Goal: Task Accomplishment & Management: Complete application form

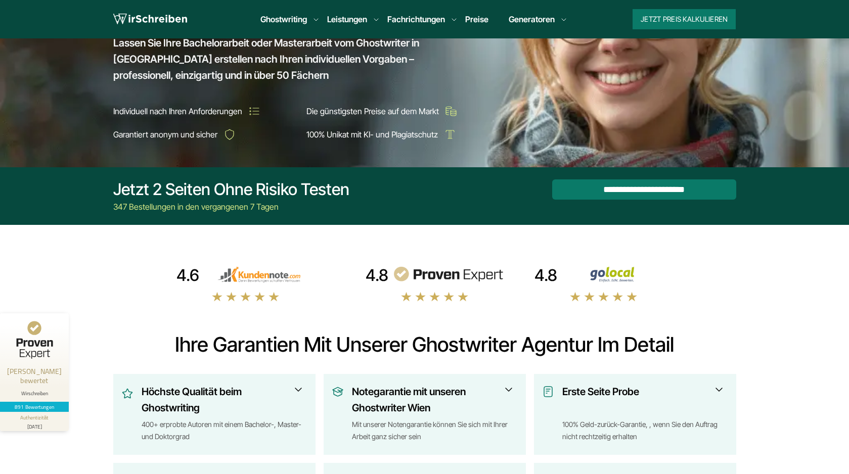
scroll to position [165, 0]
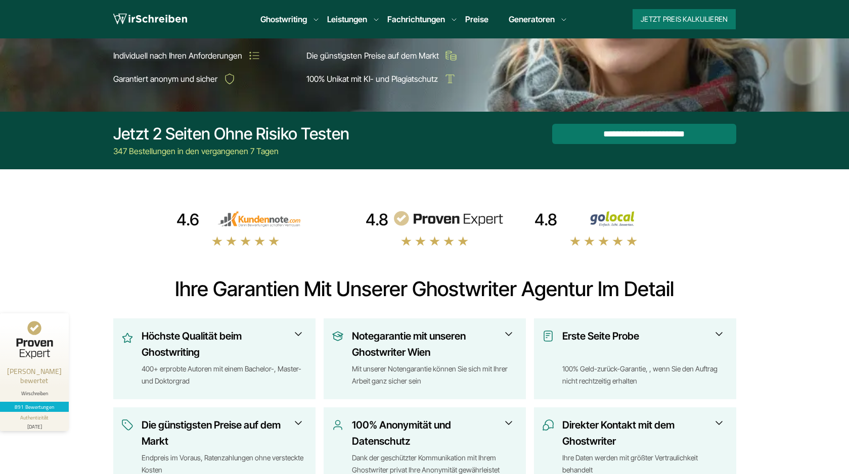
click at [249, 219] on img at bounding box center [258, 219] width 111 height 16
click at [435, 219] on img at bounding box center [447, 219] width 111 height 16
click at [608, 219] on img at bounding box center [616, 219] width 111 height 16
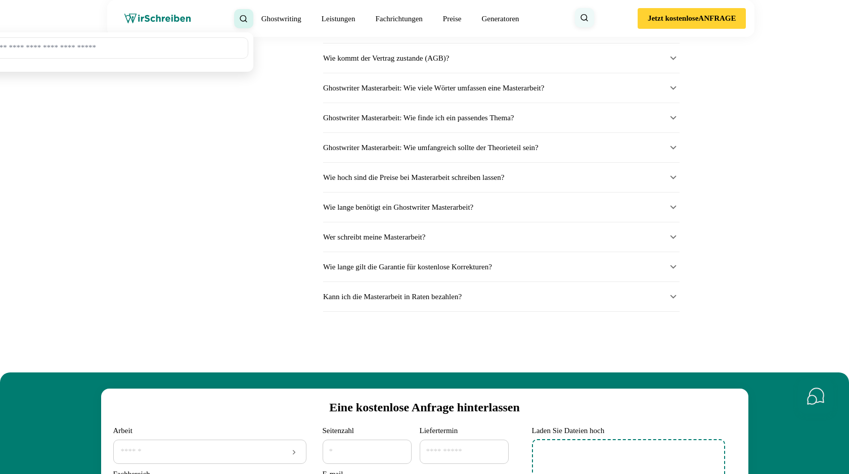
scroll to position [13314, 0]
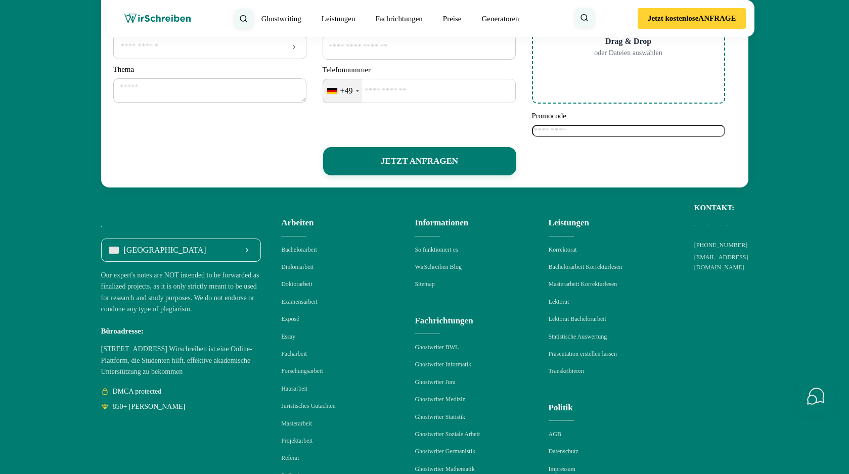
scroll to position [13214, 0]
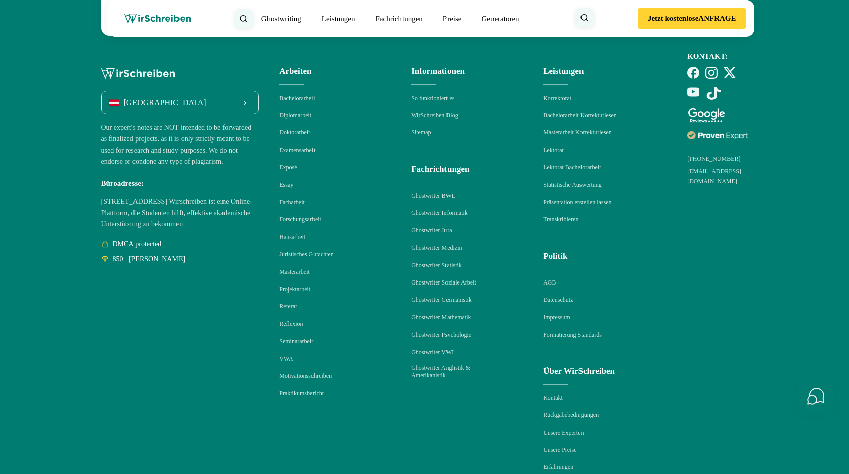
scroll to position [13317, 0]
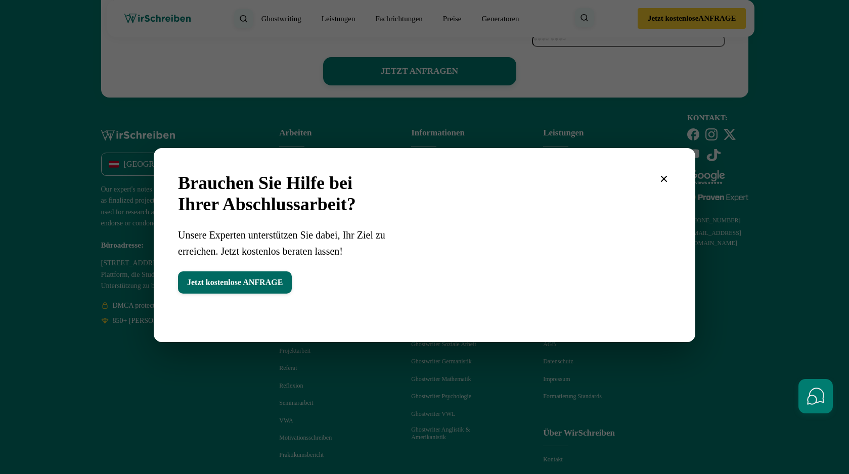
click at [284, 279] on button "Jetzt kostenlose ANFRAGE" at bounding box center [235, 282] width 114 height 22
click at [665, 176] on icon "button" at bounding box center [664, 179] width 7 height 7
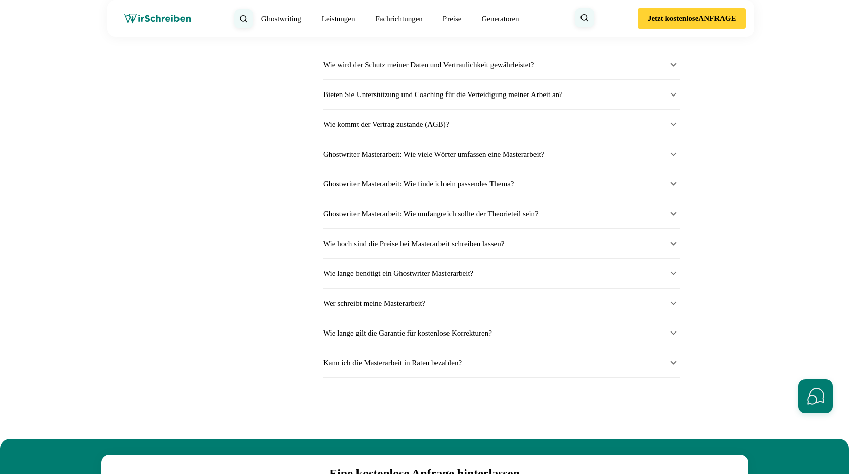
scroll to position [13260, 0]
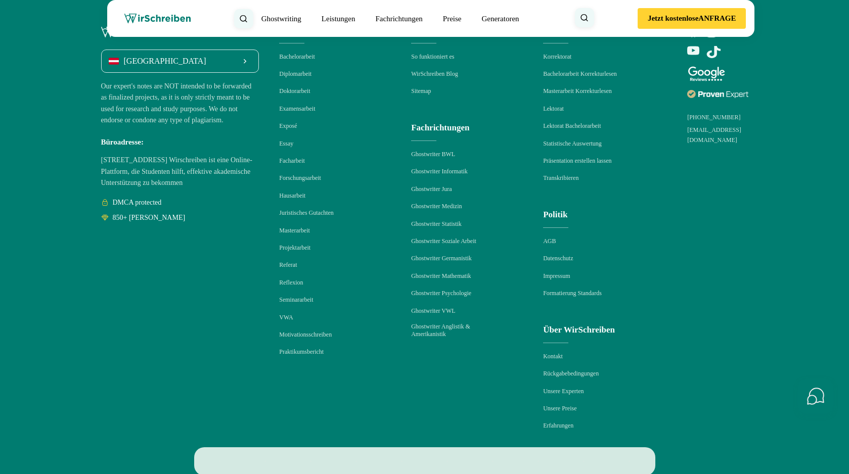
scroll to position [13419, 0]
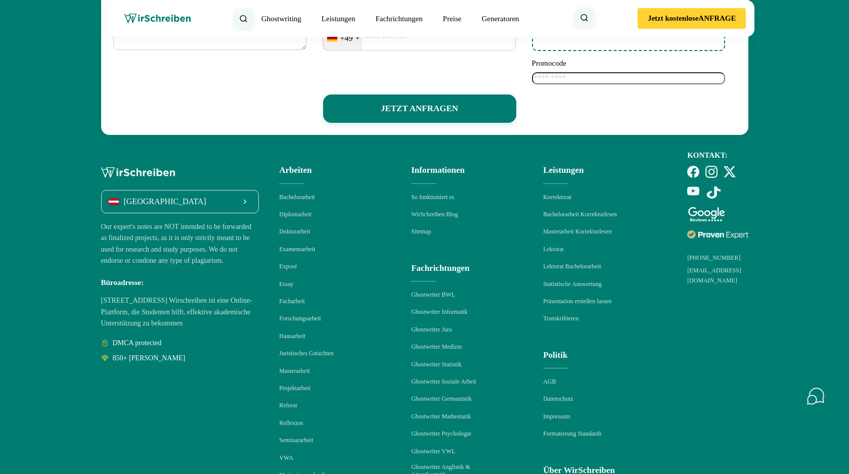
scroll to position [13280, 0]
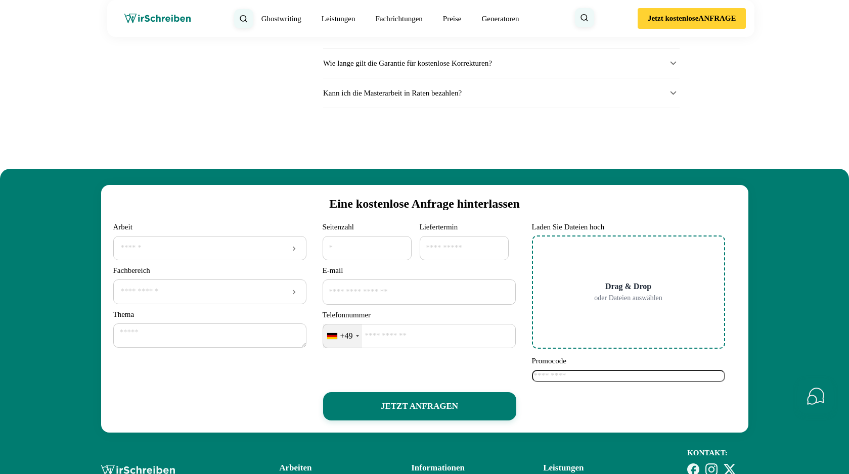
scroll to position [13601, 0]
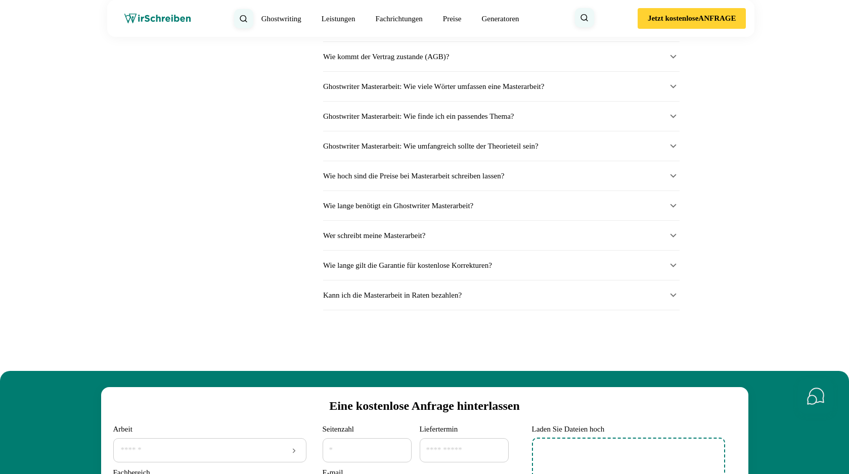
scroll to position [13816, 0]
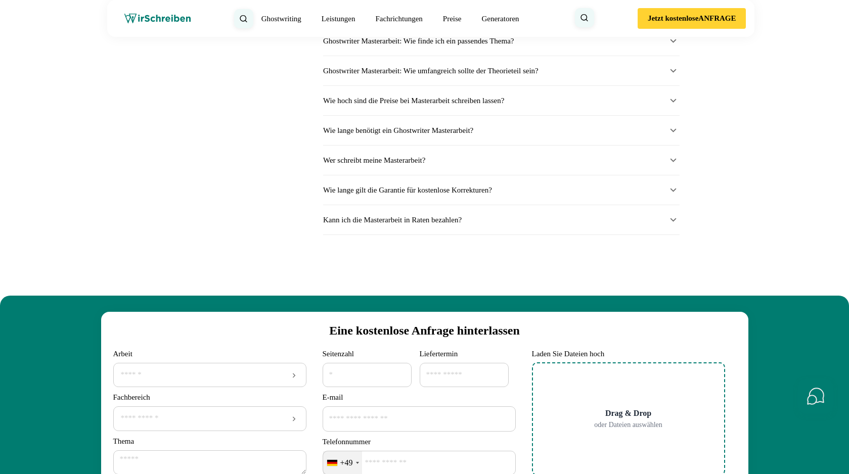
scroll to position [14010, 0]
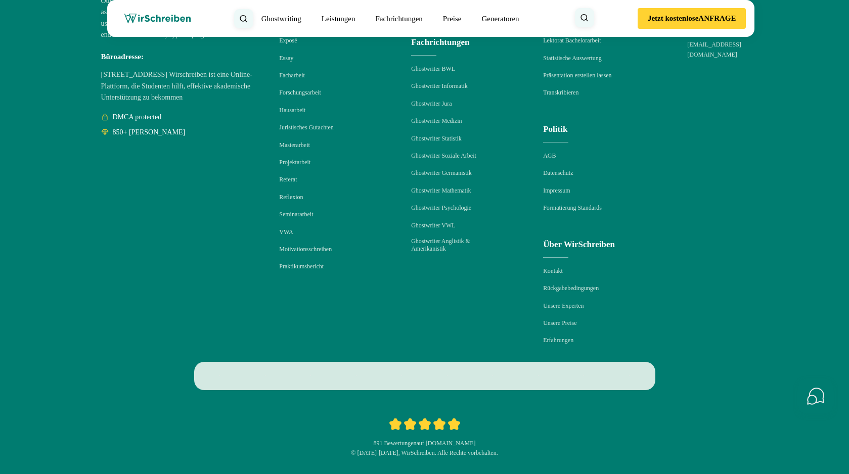
scroll to position [15072, 0]
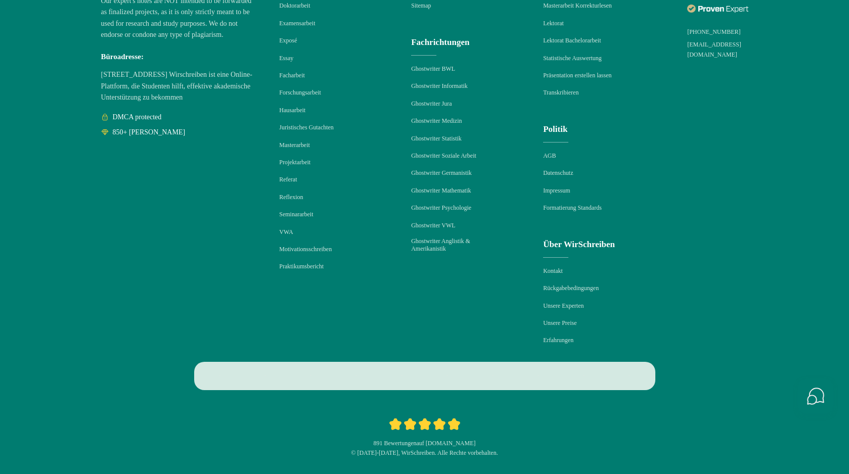
scroll to position [142, 0]
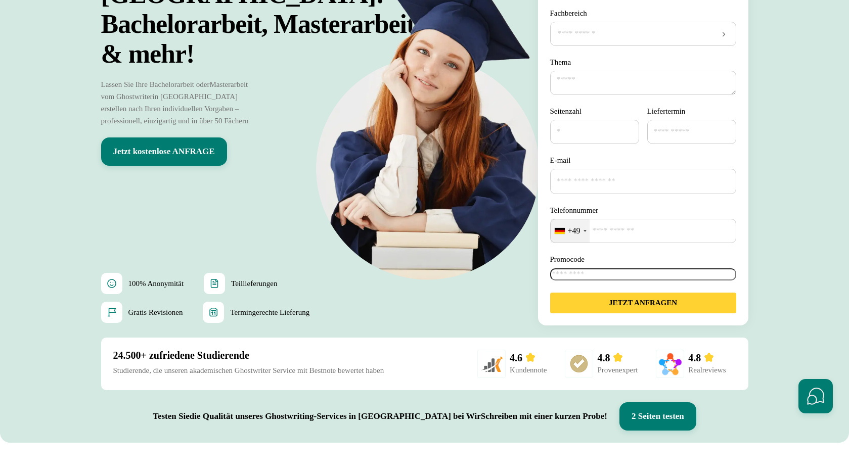
click at [570, 273] on input "Promocode" at bounding box center [643, 274] width 186 height 12
click at [545, 200] on form "**********" at bounding box center [643, 135] width 210 height 380
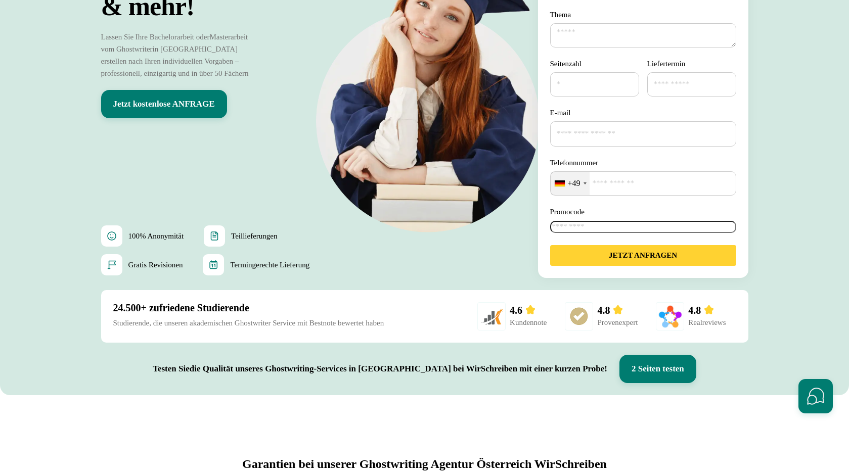
scroll to position [173, 0]
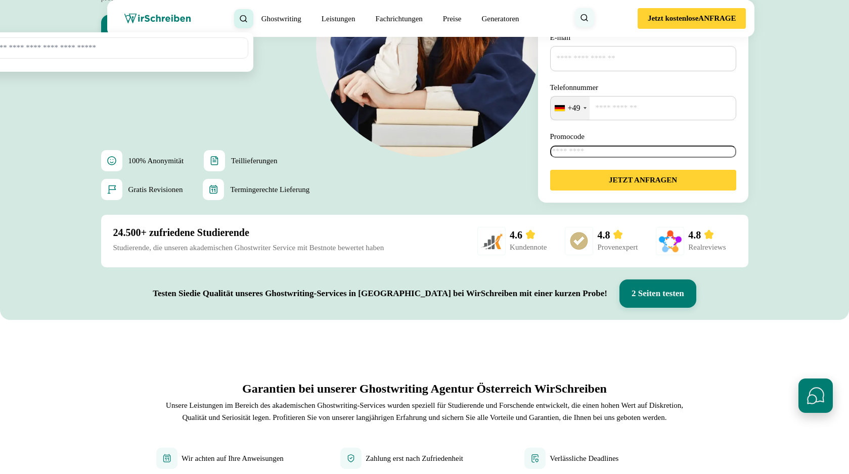
scroll to position [341, 0]
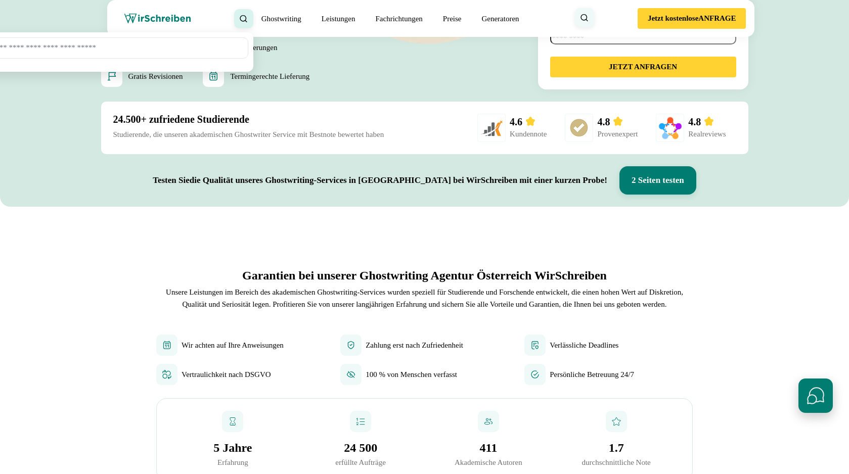
click at [817, 405] on button "Schnellkontakte öffnen" at bounding box center [815, 396] width 34 height 34
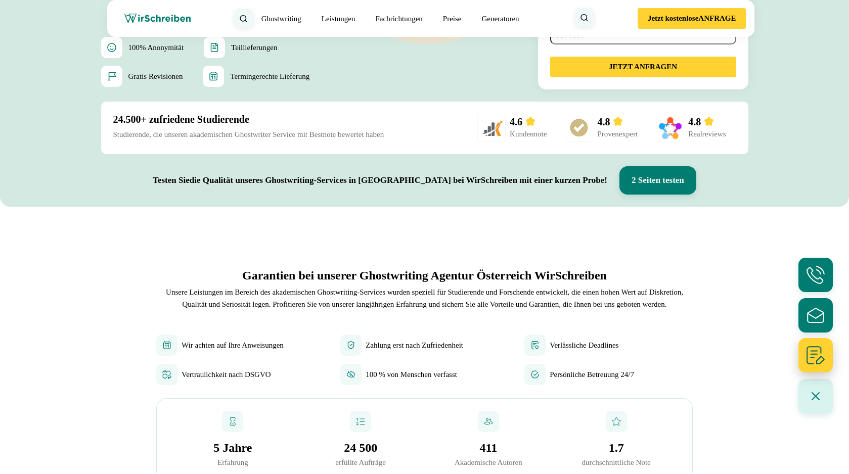
click at [812, 358] on icon "Formular ausfüllen" at bounding box center [815, 355] width 17 height 17
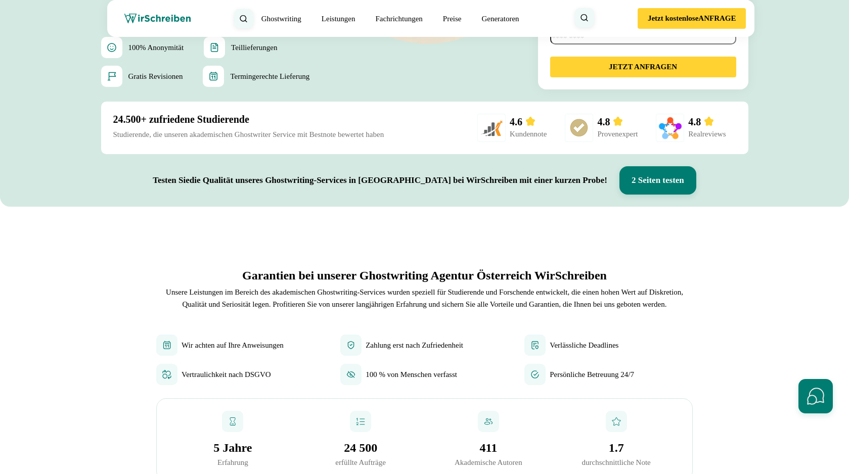
click at [0, 0] on icon at bounding box center [0, 0] width 0 height 0
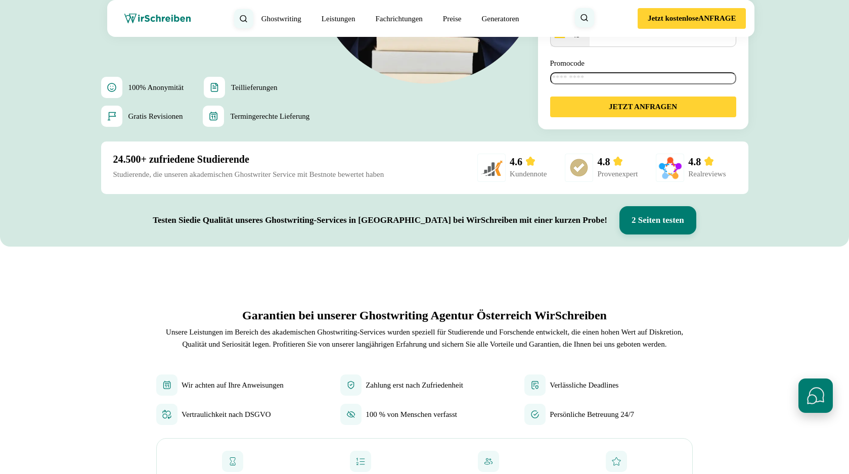
click at [816, 392] on button "Schnellkontakte öffnen" at bounding box center [815, 396] width 34 height 34
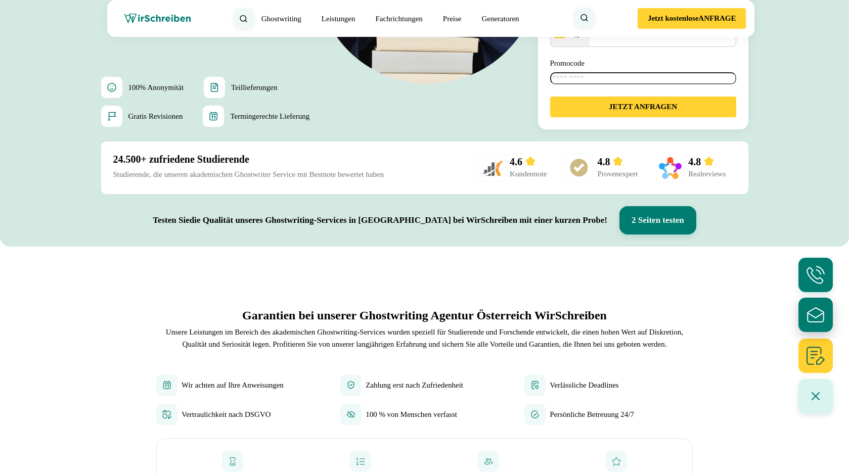
click at [812, 312] on icon "E-Mail schreiben" at bounding box center [815, 314] width 21 height 21
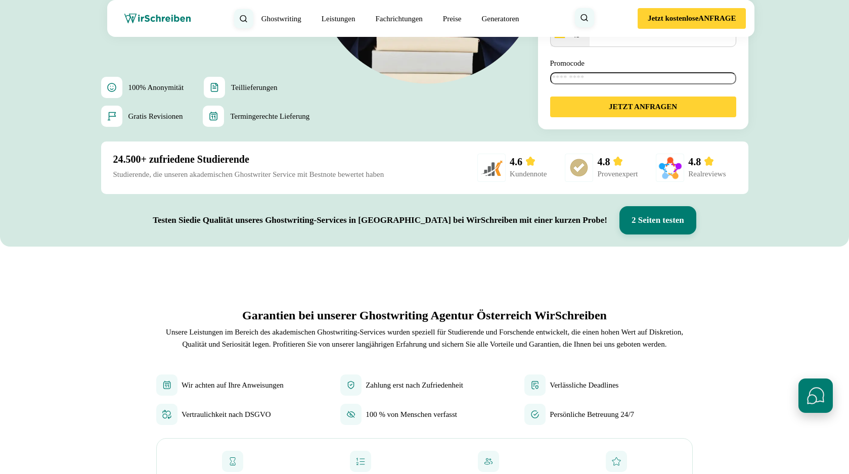
click at [817, 396] on button "Schnellkontakte öffnen" at bounding box center [815, 396] width 34 height 34
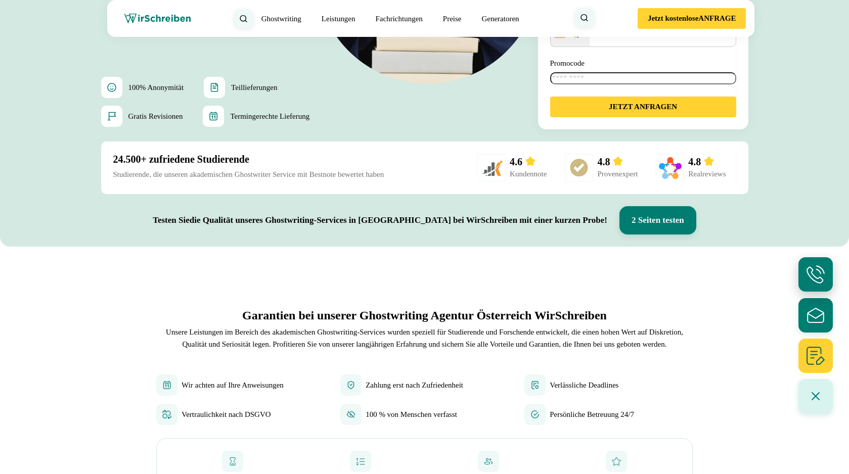
click at [816, 274] on icon "Anrufen" at bounding box center [815, 274] width 18 height 18
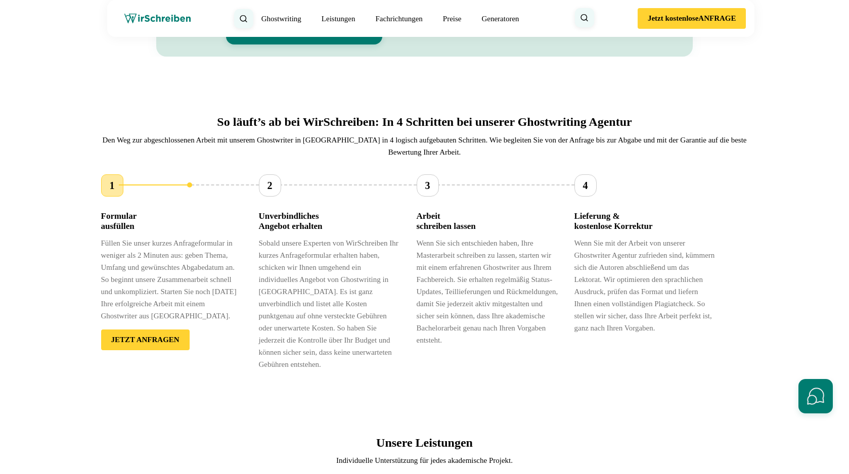
scroll to position [894, 0]
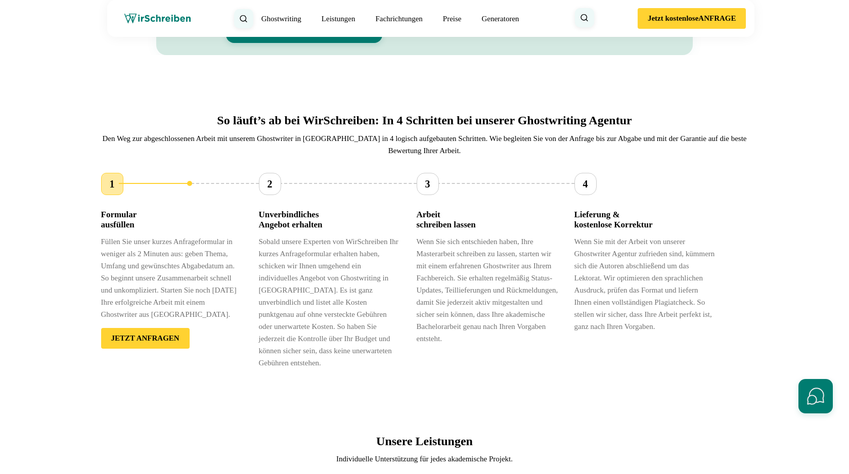
drag, startPoint x: 564, startPoint y: 163, endPoint x: 563, endPoint y: 245, distance: 81.9
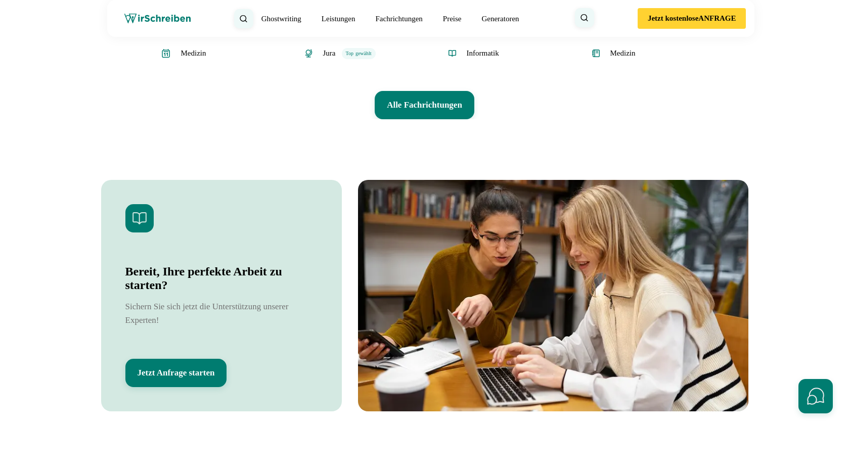
scroll to position [2142, 0]
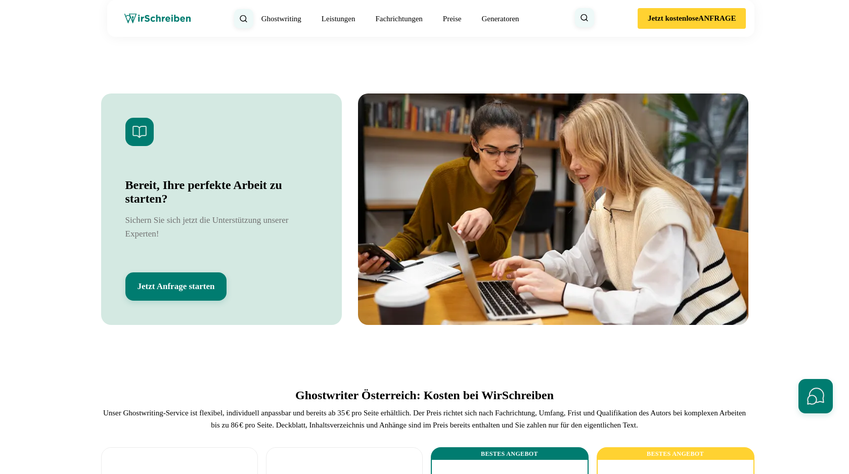
click at [328, 262] on div "Bereit, Ihre perfekte Arbeit zu starten? Sichern Sie sich jetzt die Unterstützu…" at bounding box center [221, 209] width 241 height 231
drag, startPoint x: 126, startPoint y: 280, endPoint x: 173, endPoint y: 301, distance: 50.9
click at [173, 206] on h2 "Bereit, Ihre perfekte Arbeit zu starten?" at bounding box center [221, 191] width 193 height 27
copy h2 "Bereit, Ihre perfekte Arbeit zu starten?"
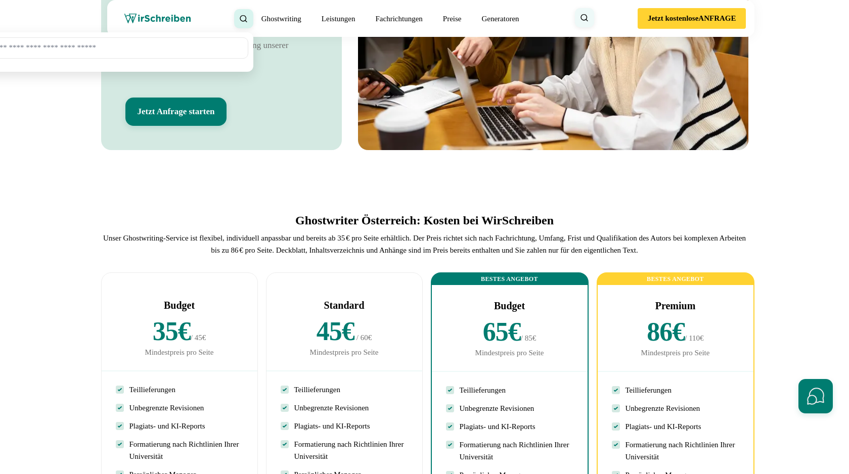
scroll to position [2318, 0]
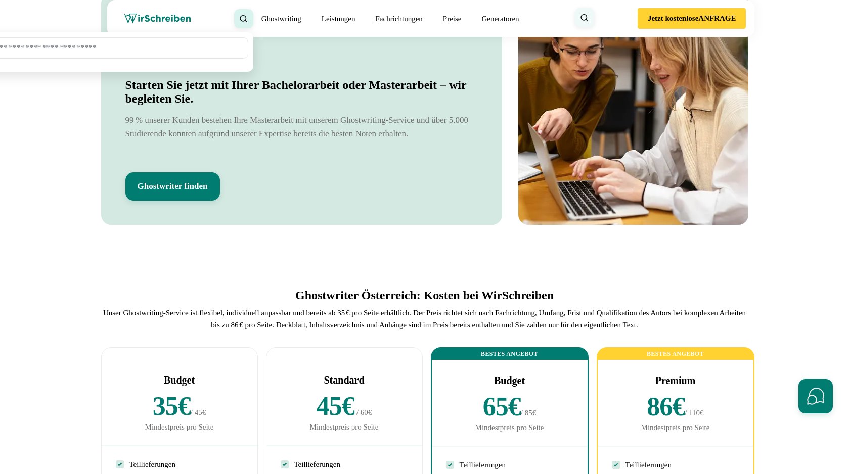
scroll to position [2535, 0]
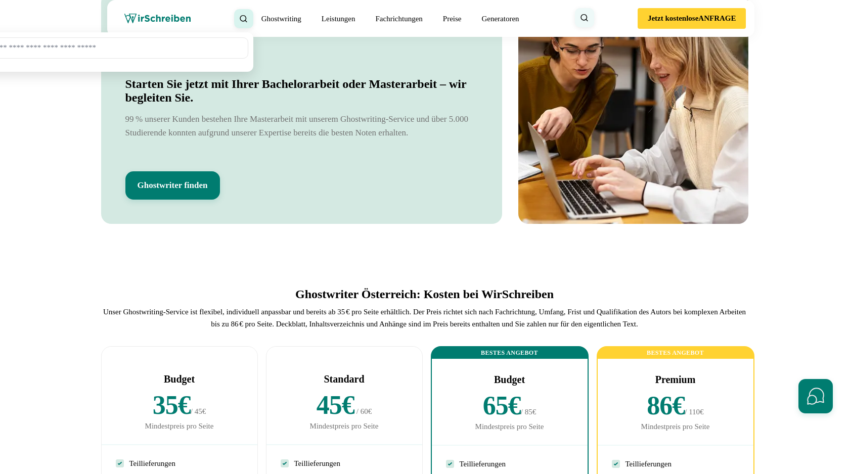
click at [175, 200] on button "Ghostwriter finden" at bounding box center [172, 185] width 95 height 28
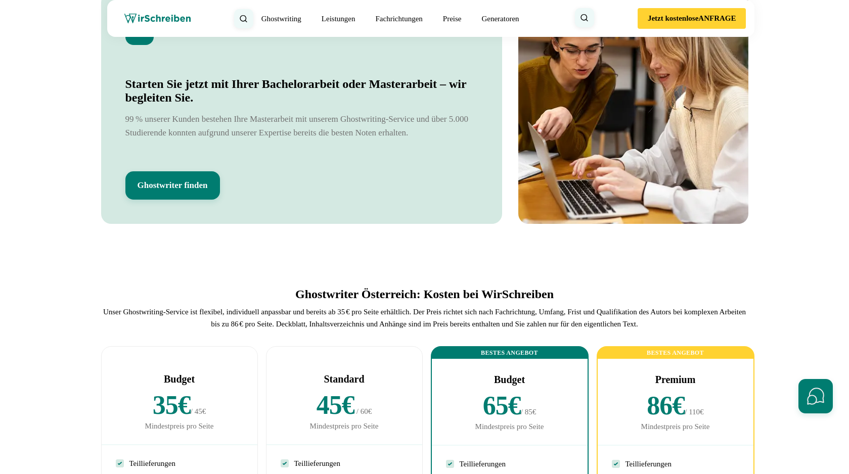
click at [0, 0] on icon at bounding box center [0, 0] width 0 height 0
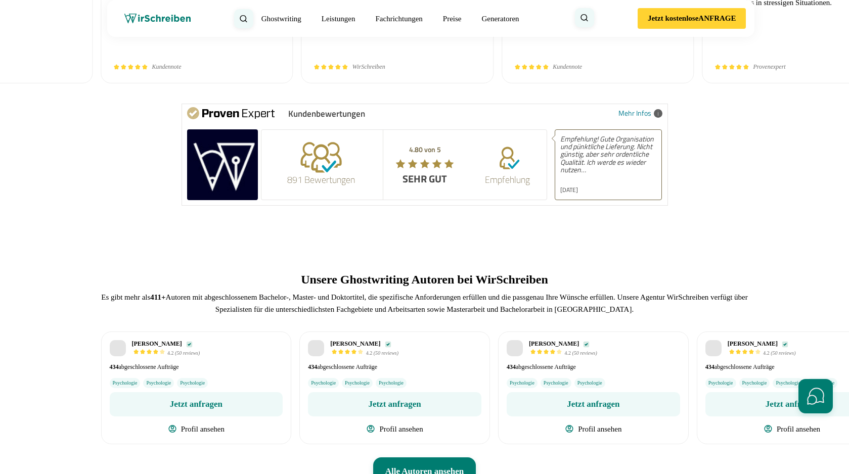
scroll to position [3550, 0]
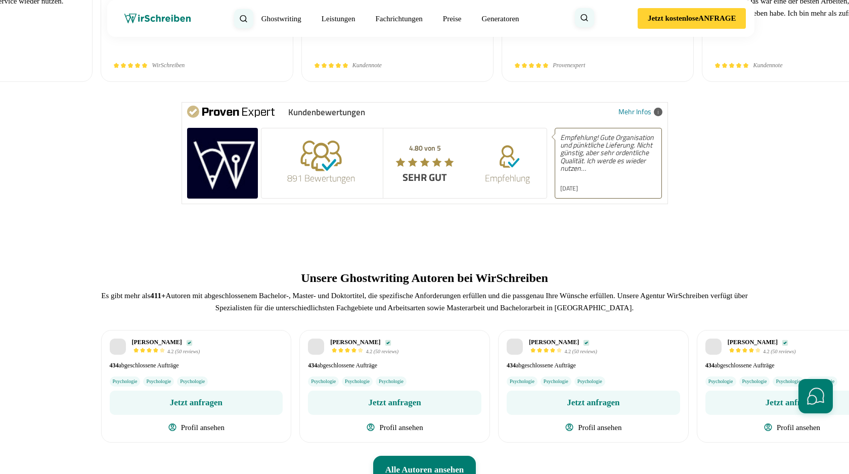
click at [481, 69] on div "Kundennote" at bounding box center [397, 66] width 167 height 8
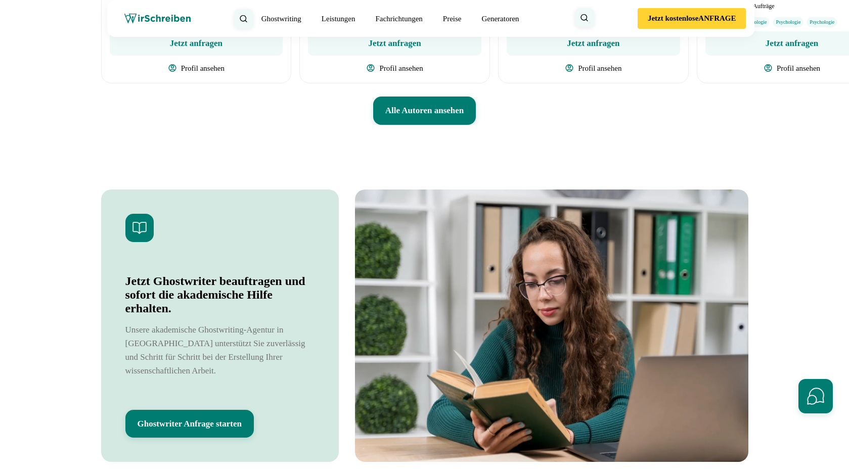
scroll to position [3860, 0]
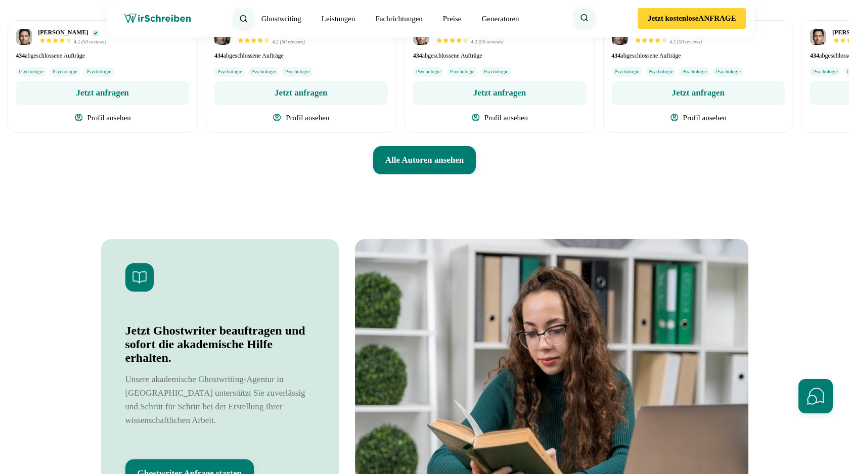
click at [370, 133] on div "[PERSON_NAME] 4.2 (50 reviews) 434" at bounding box center [301, 76] width 191 height 113
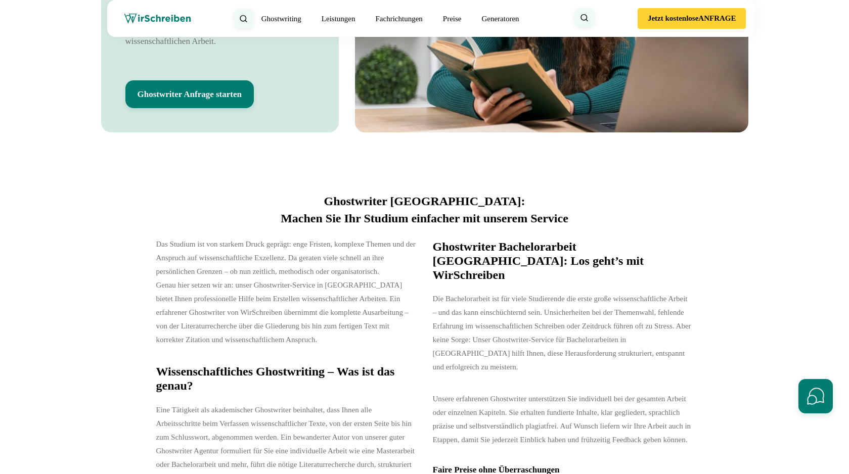
scroll to position [4250, 0]
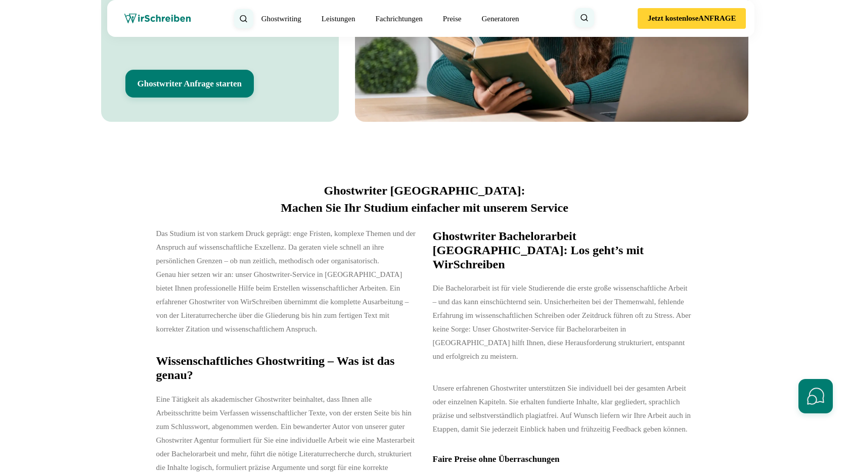
click at [237, 98] on button "Ghostwriter Anfrage starten" at bounding box center [189, 84] width 128 height 28
click at [0, 0] on icon at bounding box center [0, 0] width 0 height 0
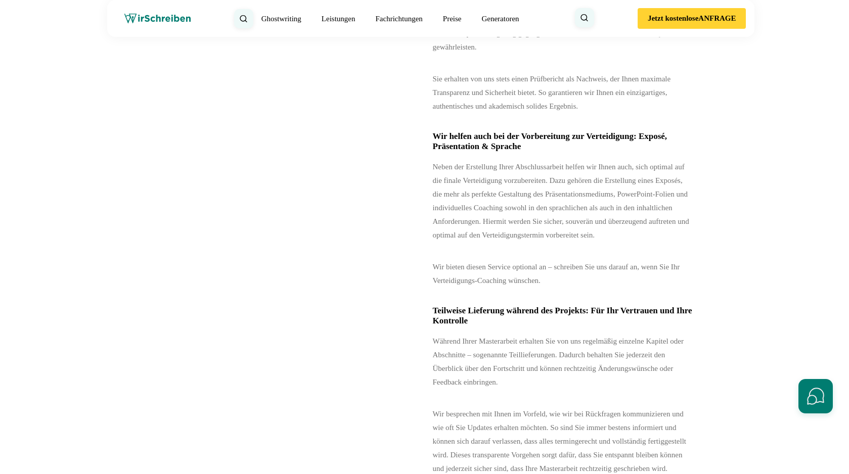
scroll to position [10191, 0]
